Goal: Information Seeking & Learning: Learn about a topic

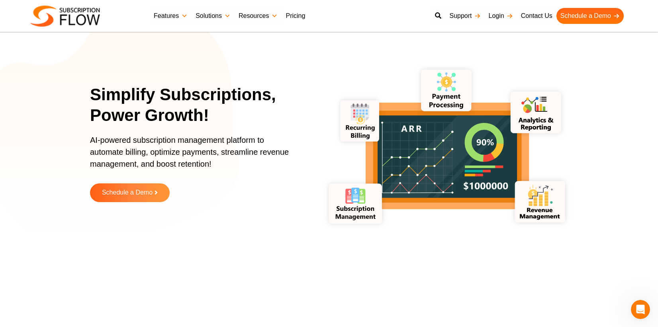
click at [299, 16] on link "Pricing" at bounding box center [294, 16] width 27 height 16
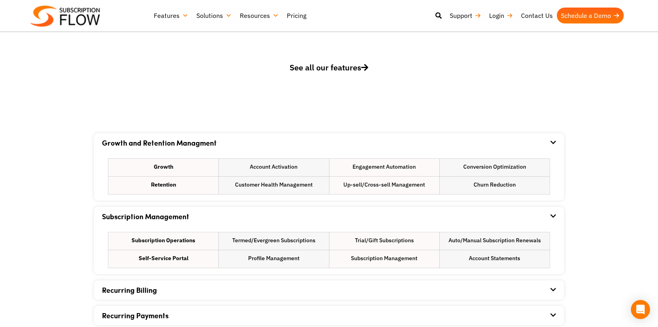
scroll to position [404, 0]
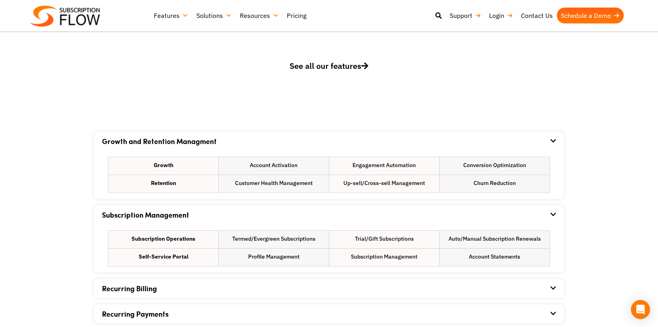
click at [344, 67] on span "See all our features" at bounding box center [328, 66] width 79 height 11
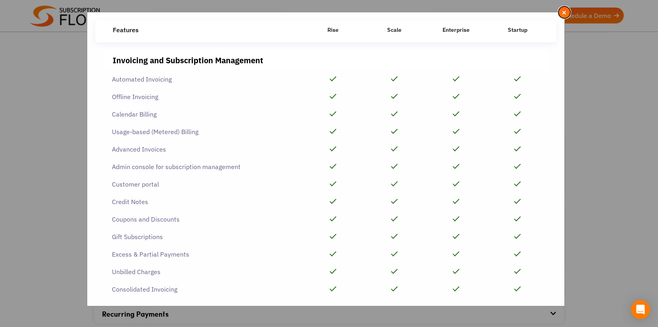
click at [562, 12] on span "×" at bounding box center [563, 12] width 5 height 9
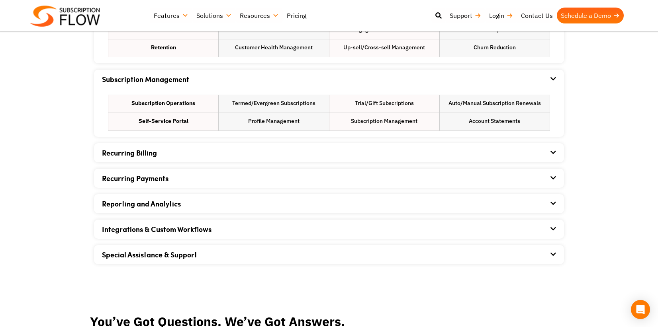
scroll to position [556, 0]
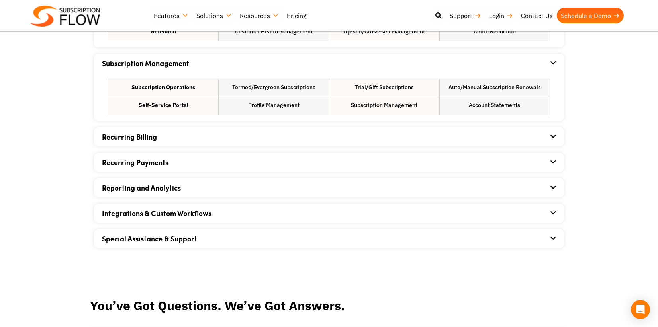
click at [435, 212] on div "Integrations & Custom Workflows" at bounding box center [329, 213] width 454 height 19
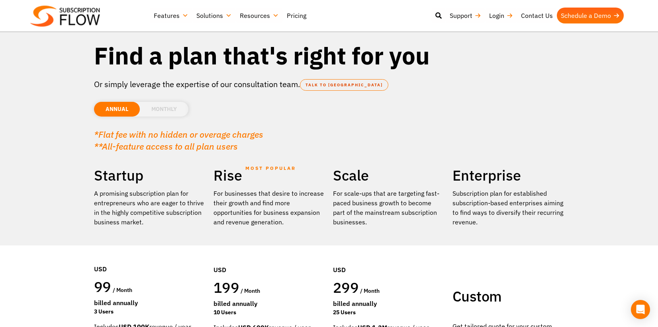
scroll to position [0, 0]
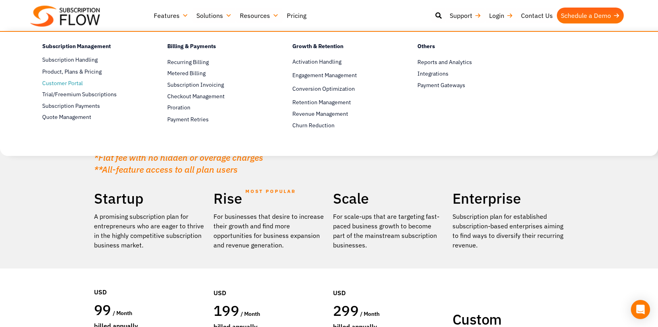
click at [76, 83] on span "Customer Portal" at bounding box center [62, 83] width 41 height 8
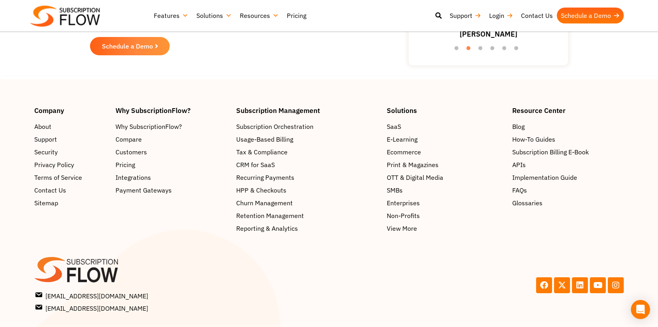
scroll to position [1362, 0]
